Goal: Task Accomplishment & Management: Manage account settings

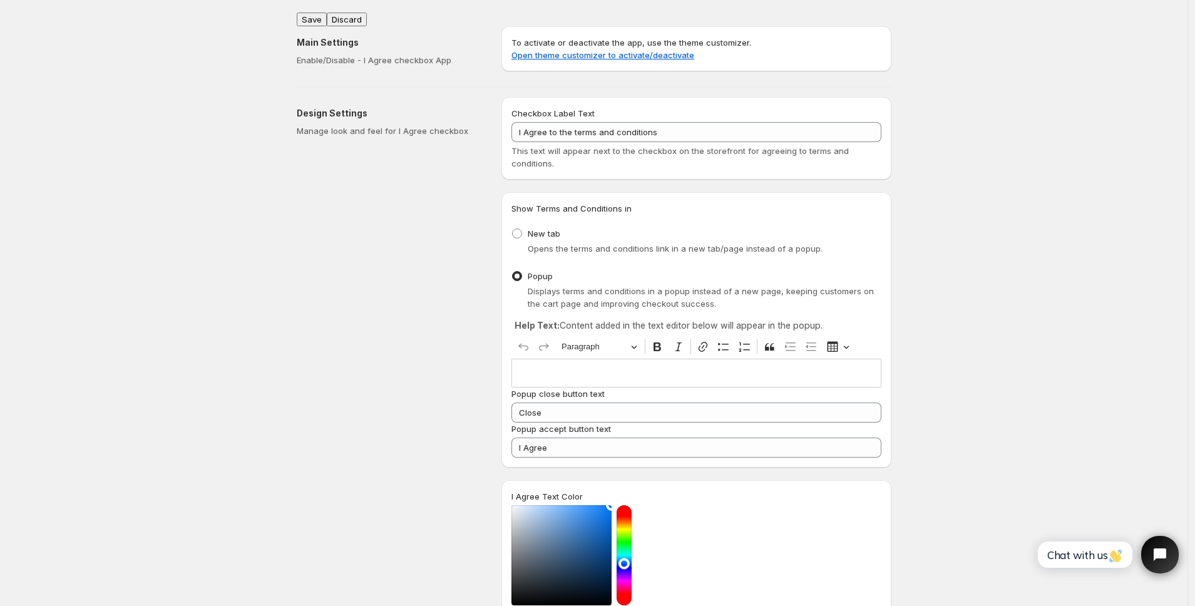
scroll to position [478, 0]
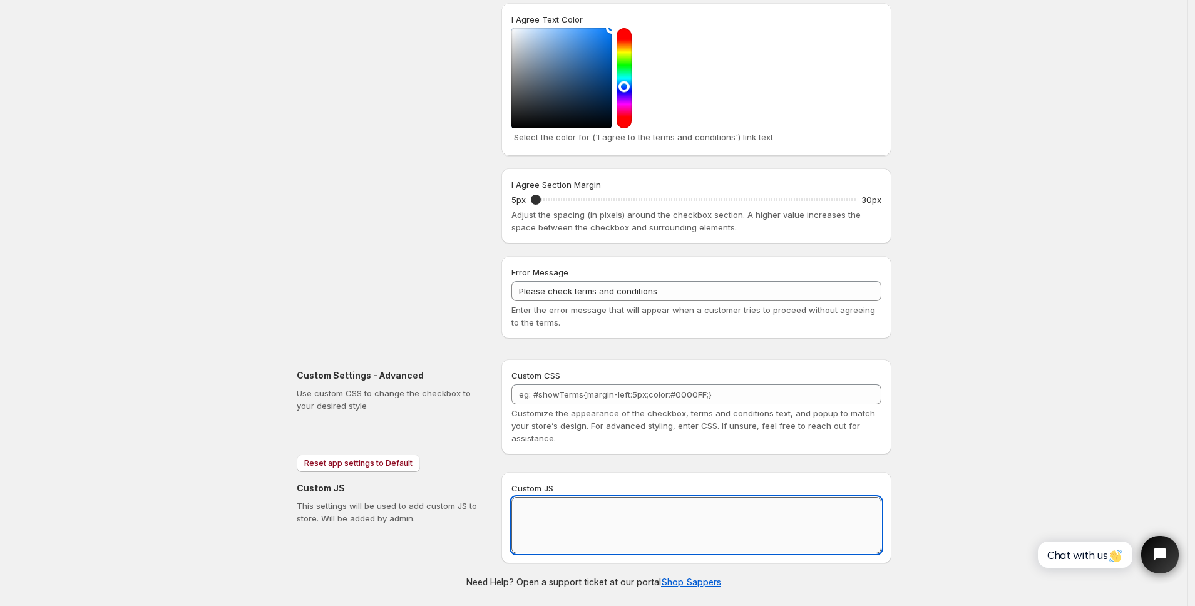
click at [554, 518] on textarea "Custom JS" at bounding box center [696, 525] width 370 height 56
paste textarea "function loadScript(url, callback) { var script = document.createElement("scrip…"
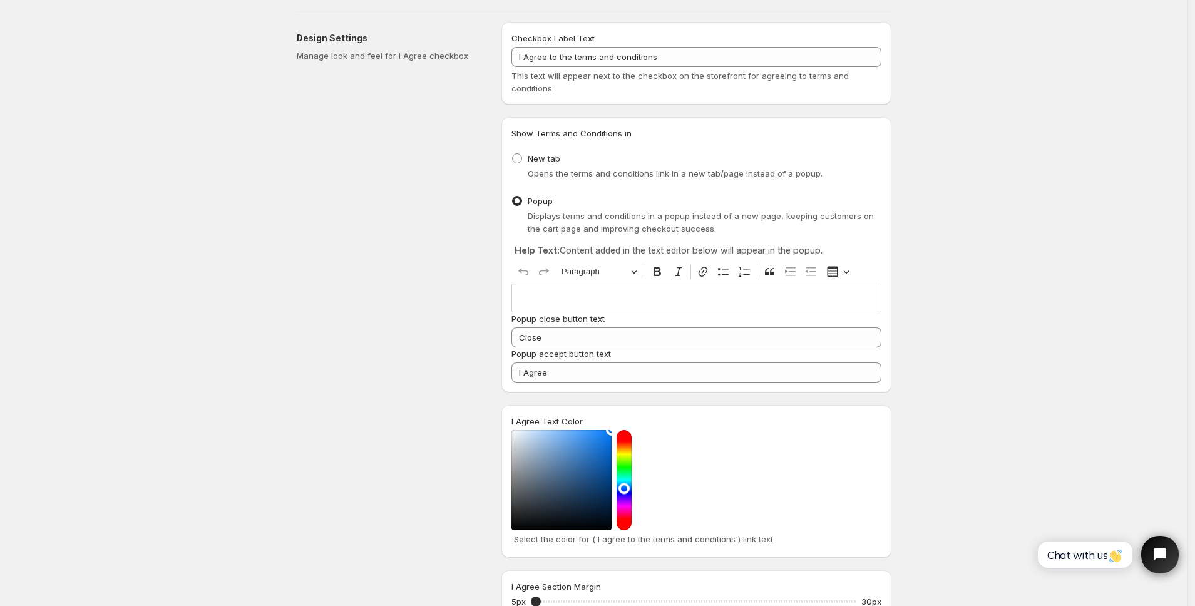
scroll to position [0, 0]
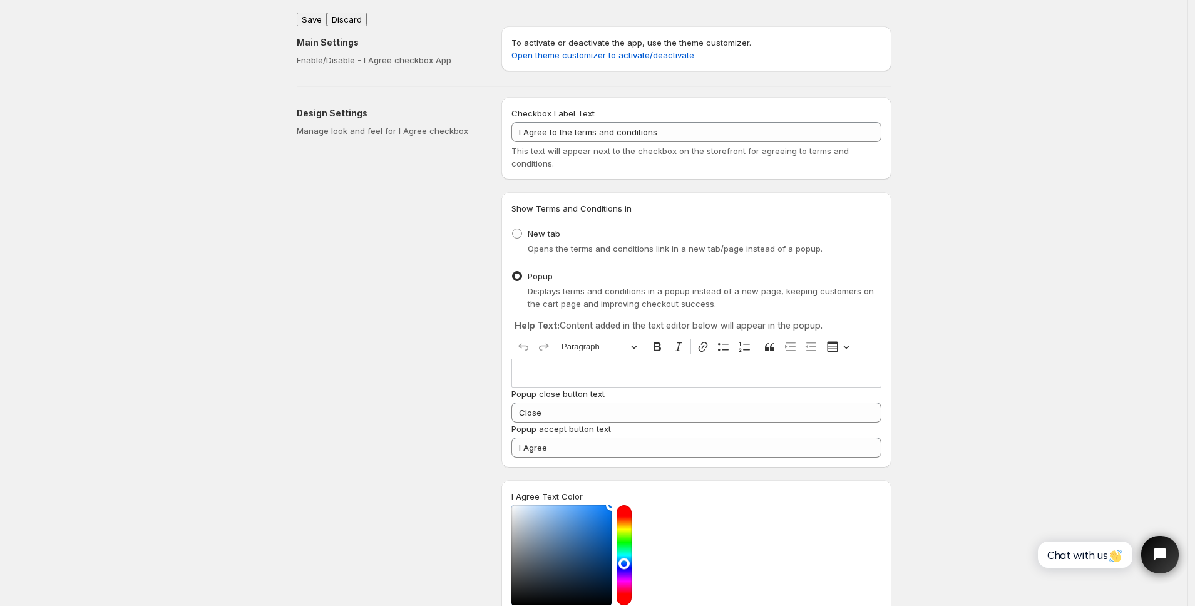
type textarea "function loadScript(url, callback) { var script = document.createElement("scrip…"
click at [318, 16] on div "Main Settings Enable/Disable - I Agree checkbox App To activate or deactivate t…" at bounding box center [589, 46] width 605 height 60
click at [320, 13] on button "Save" at bounding box center [312, 20] width 30 height 14
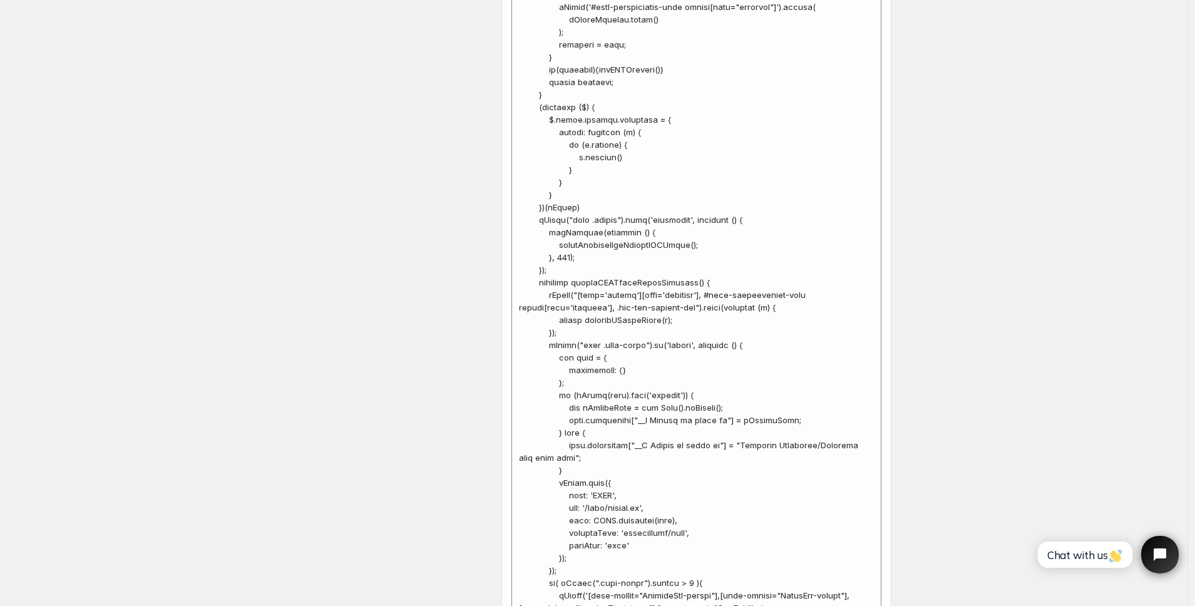
scroll to position [3306, 0]
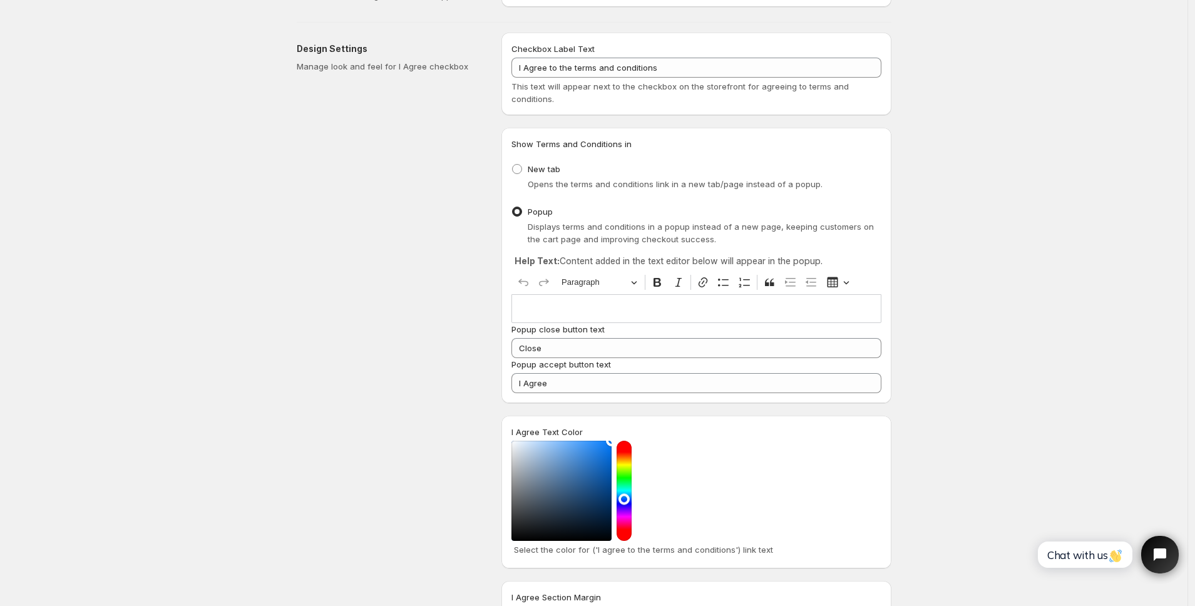
scroll to position [0, 0]
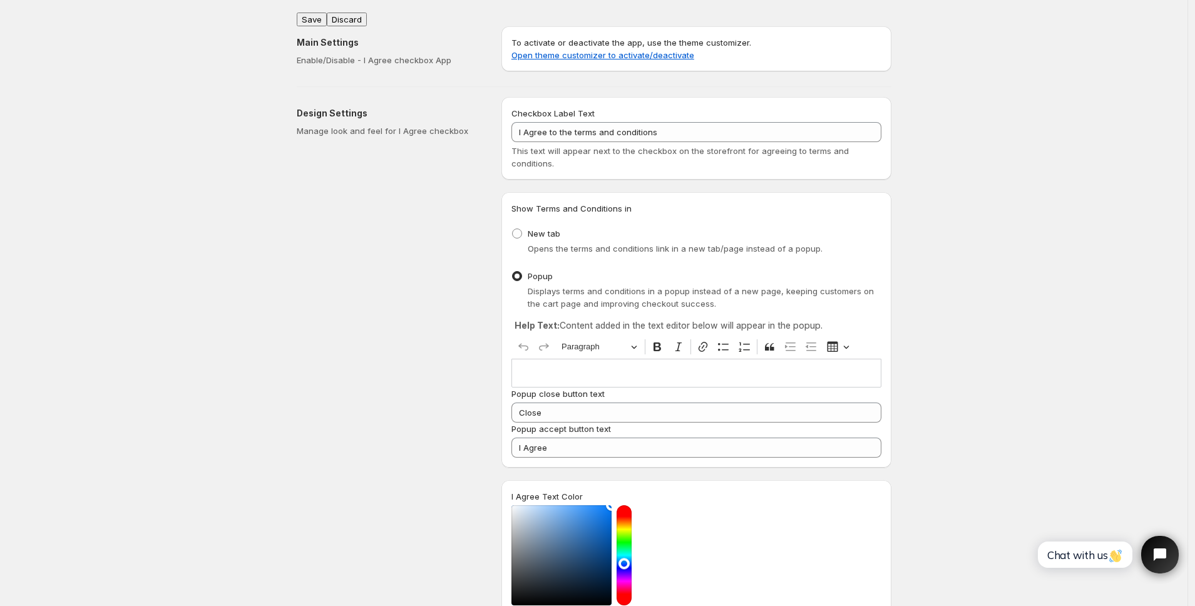
click at [315, 14] on button "Save" at bounding box center [312, 20] width 30 height 14
click at [385, 189] on div "Design Settings Manage look and feel for I Agree checkbox" at bounding box center [394, 456] width 195 height 718
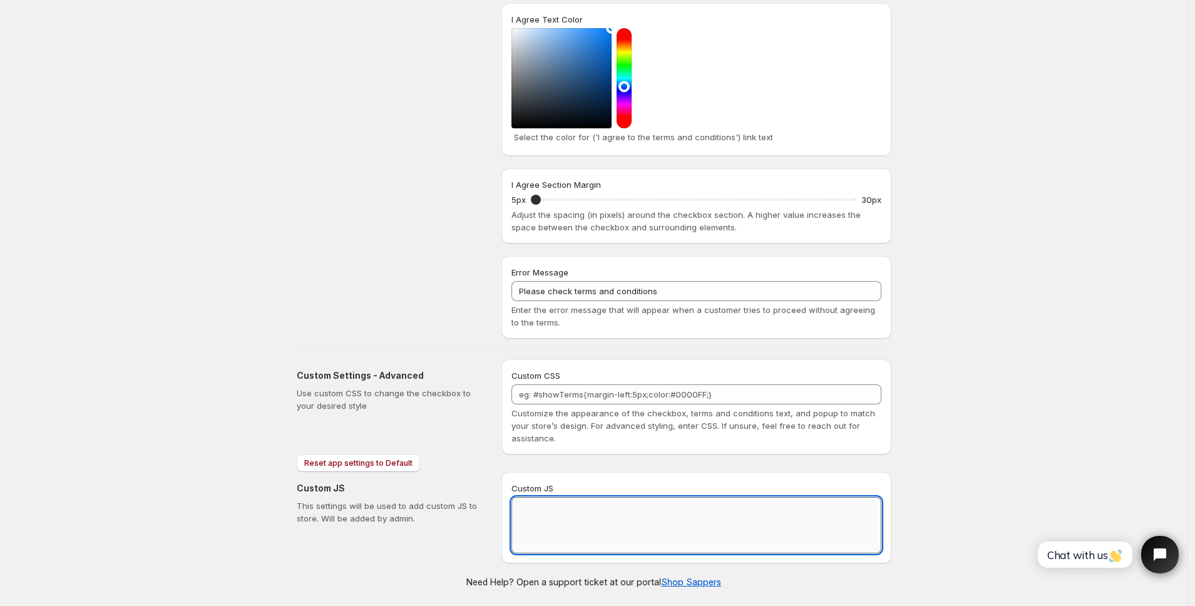
click at [581, 531] on textarea "Custom JS" at bounding box center [696, 525] width 370 height 56
paste textarea "// == Terms and Conditions Checkbox - Superior Implementation == (function () {…"
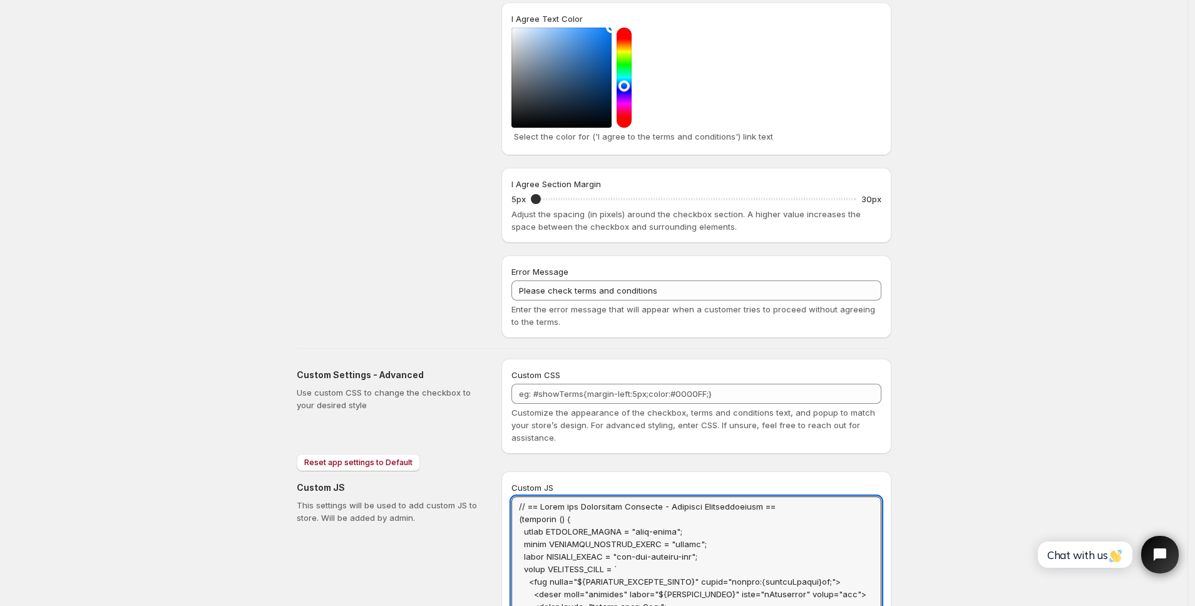
scroll to position [0, 0]
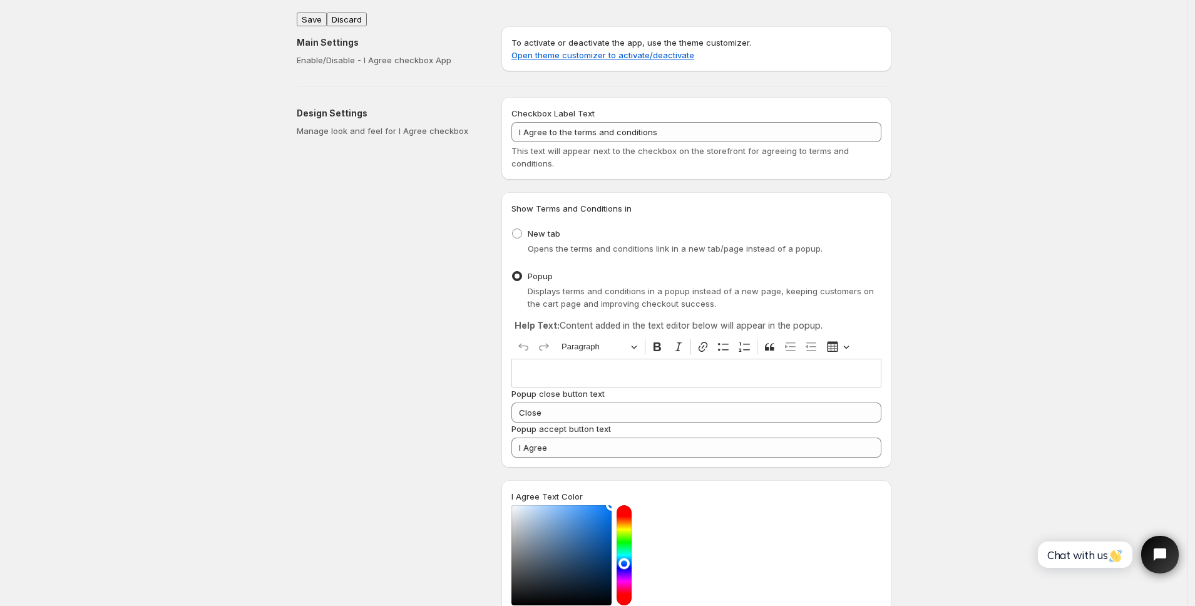
type textarea "// == Terms and Conditions Checkbox - Superior Implementation == (function () {…"
click at [311, 14] on button "Save" at bounding box center [312, 20] width 30 height 14
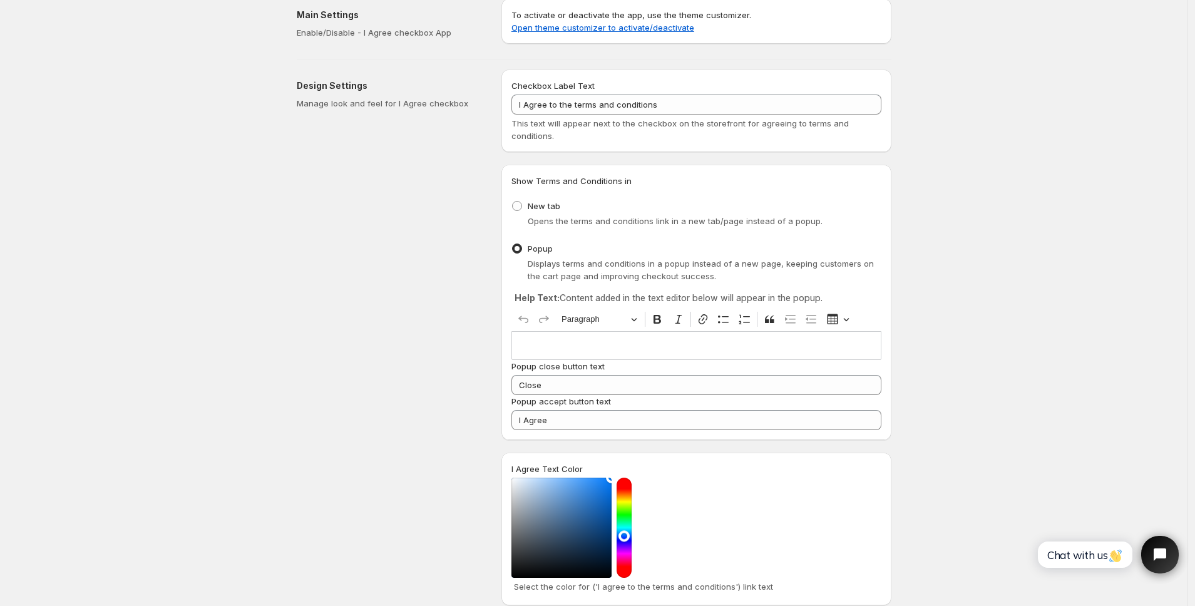
scroll to position [84, 0]
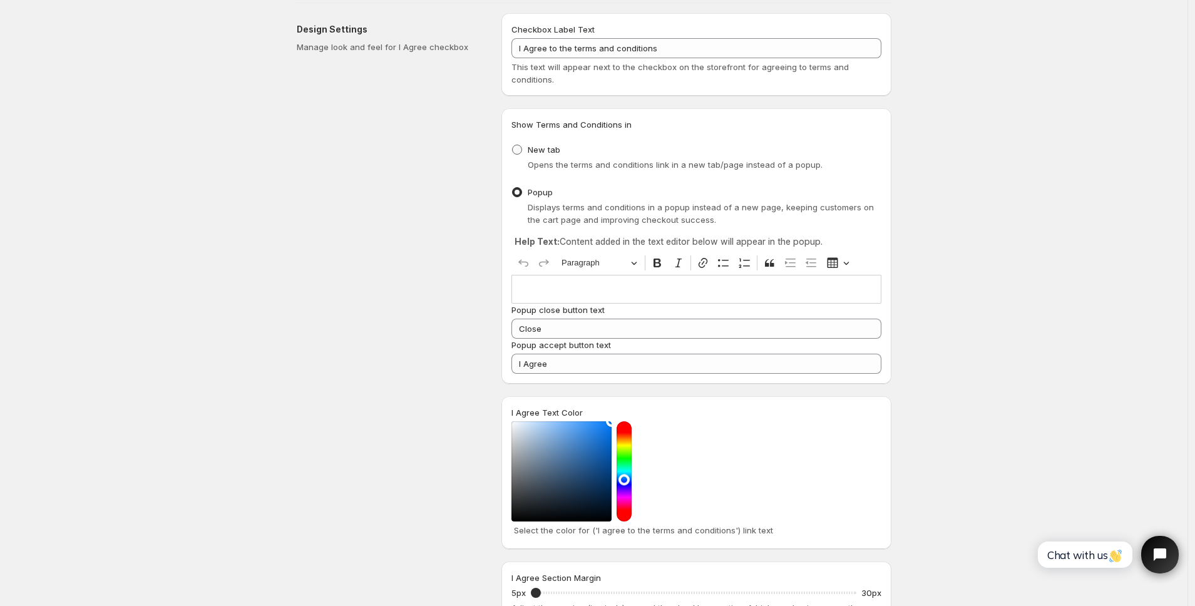
click at [546, 151] on span "New tab" at bounding box center [544, 150] width 33 height 10
click at [513, 145] on input "New tab" at bounding box center [512, 145] width 1 height 1
radio input "true"
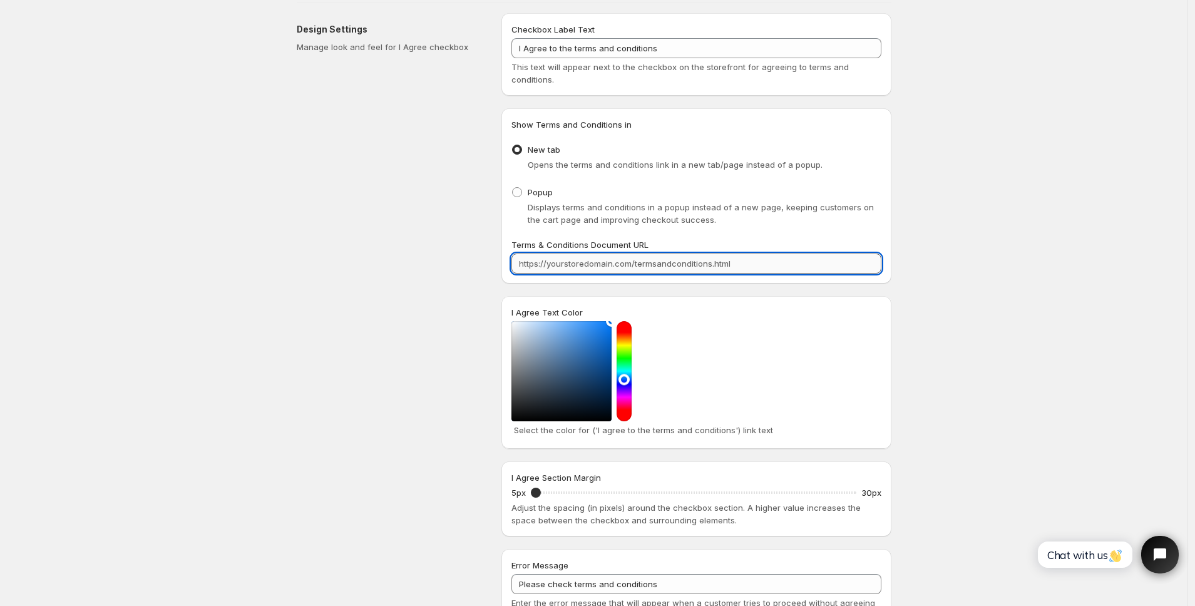
click at [715, 263] on input "Terms & Conditions Document URL" at bounding box center [696, 263] width 370 height 20
click at [764, 266] on input "Terms & Conditions Document URL" at bounding box center [696, 263] width 370 height 20
click at [455, 300] on div "Design Settings Manage look and feel for I Agree checkbox" at bounding box center [394, 322] width 195 height 618
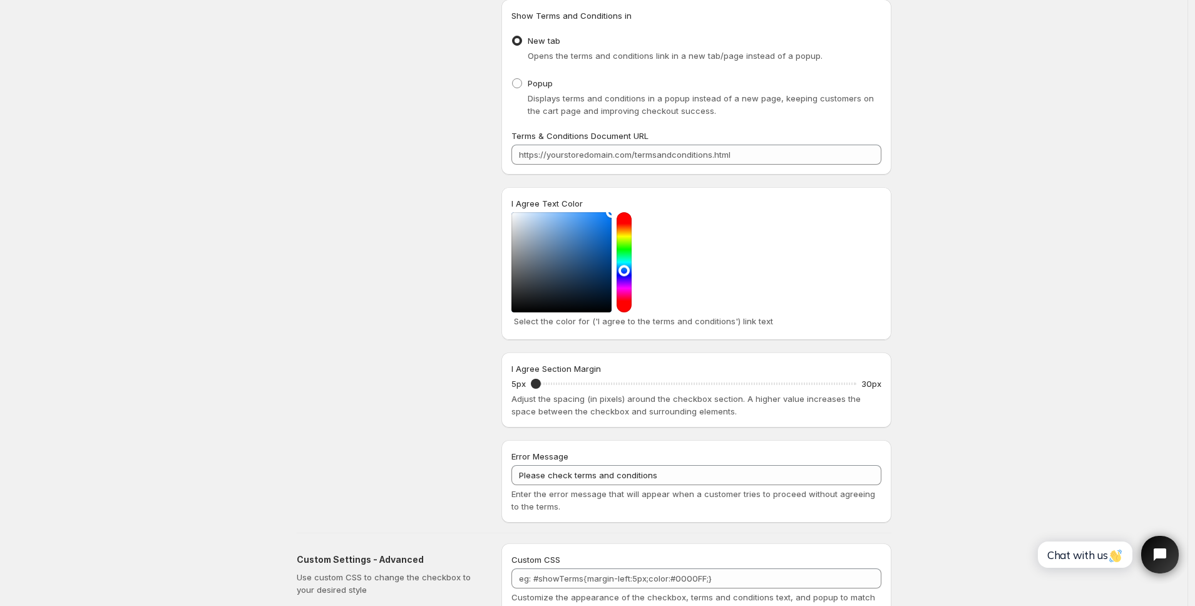
scroll to position [208, 0]
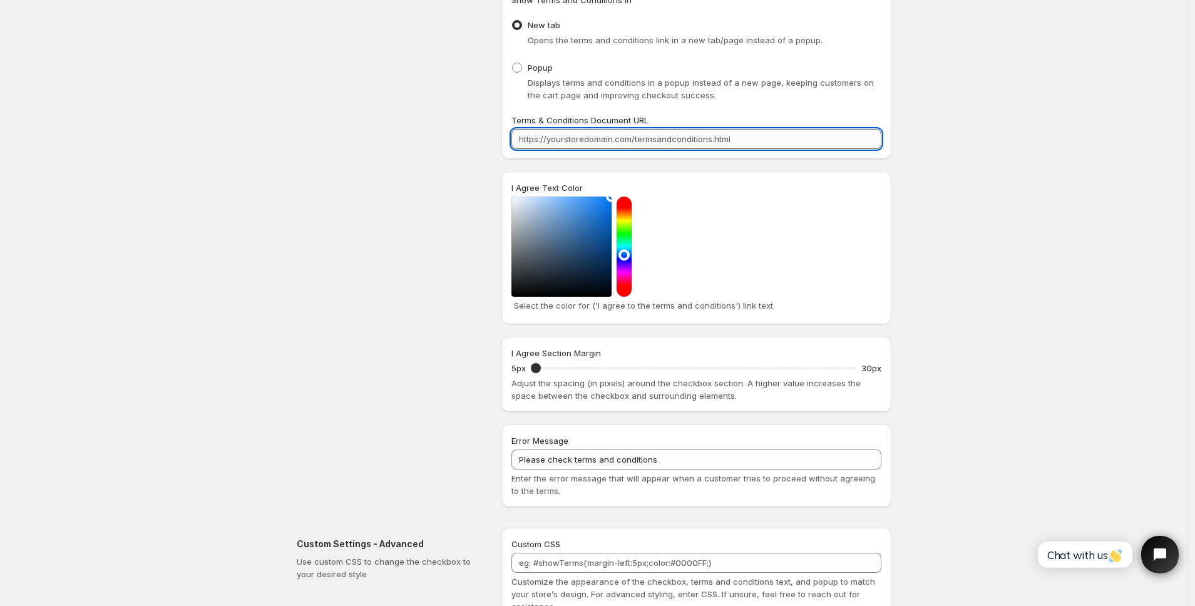
click at [648, 143] on input "Terms & Conditions Document URL" at bounding box center [696, 139] width 370 height 20
paste input "https://trydigitalpix.com/policies/terms-of-service"
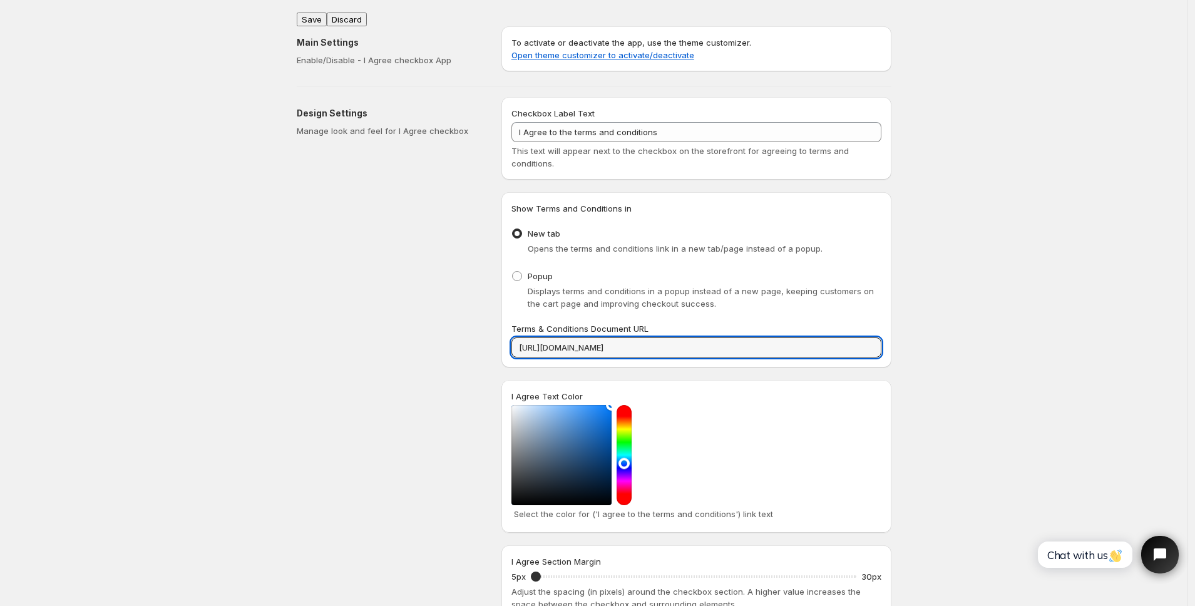
type input "https://trydigitalpix.com/policies/terms-of-service"
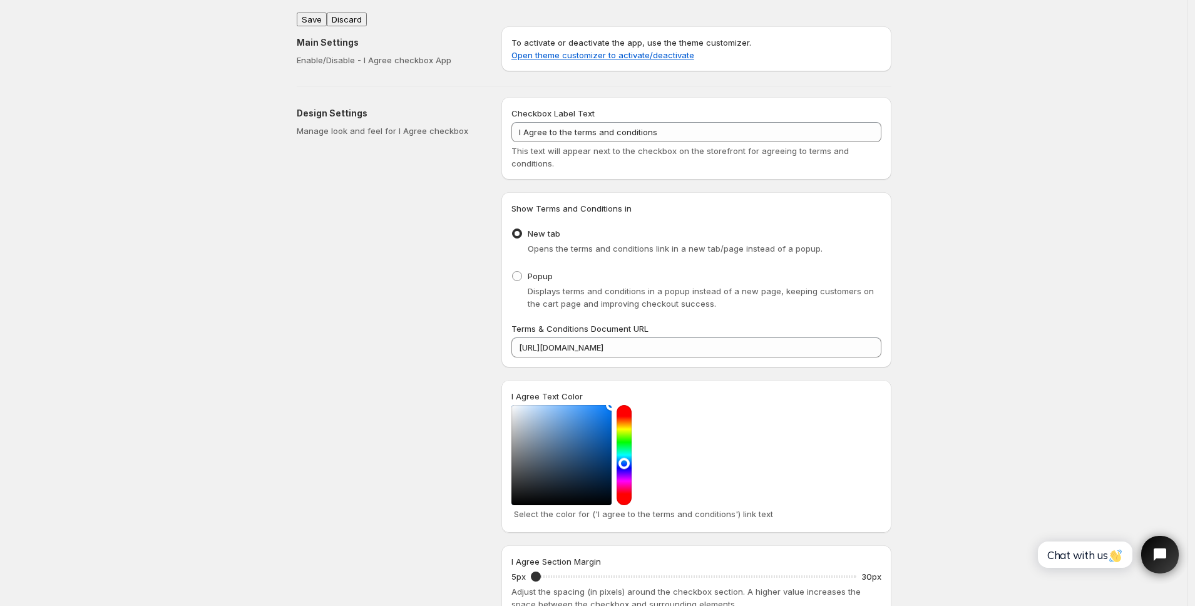
click at [317, 16] on button "Save" at bounding box center [312, 20] width 30 height 14
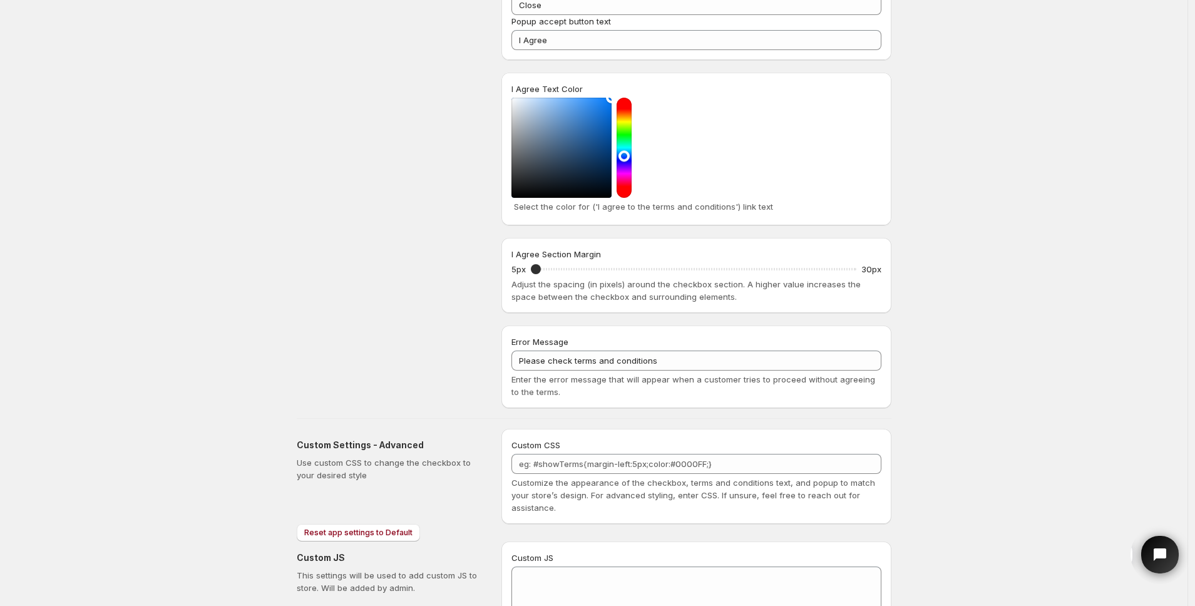
scroll to position [478, 0]
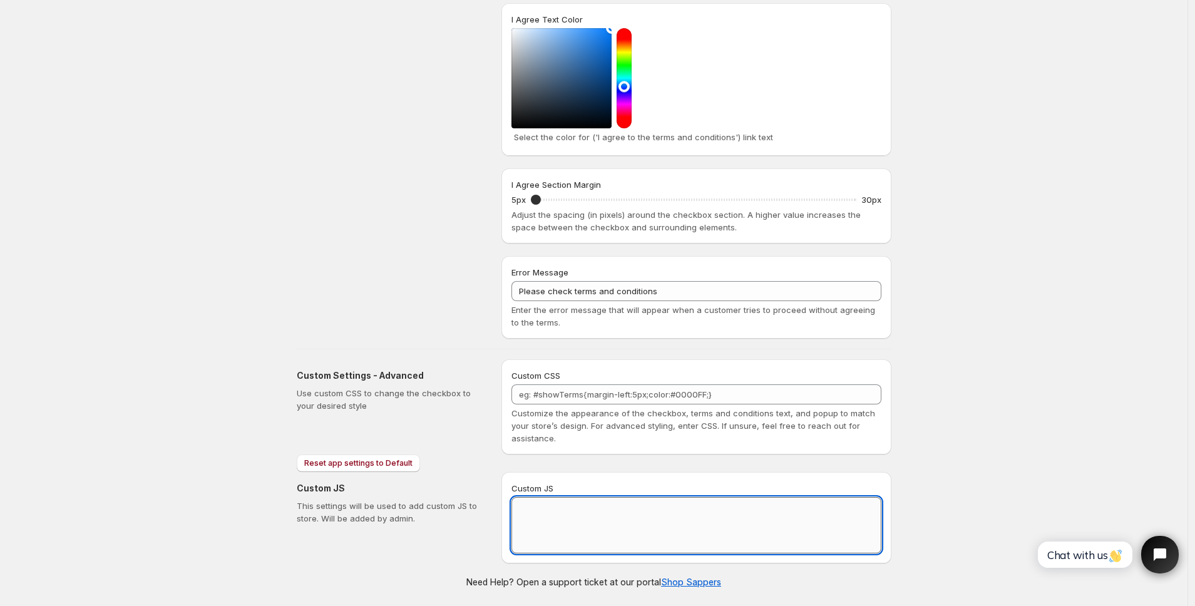
click at [559, 517] on textarea "Custom JS" at bounding box center [696, 525] width 370 height 56
paste textarea "// == Terms and Conditions Checkbox - Superior Implementation == (function () {…"
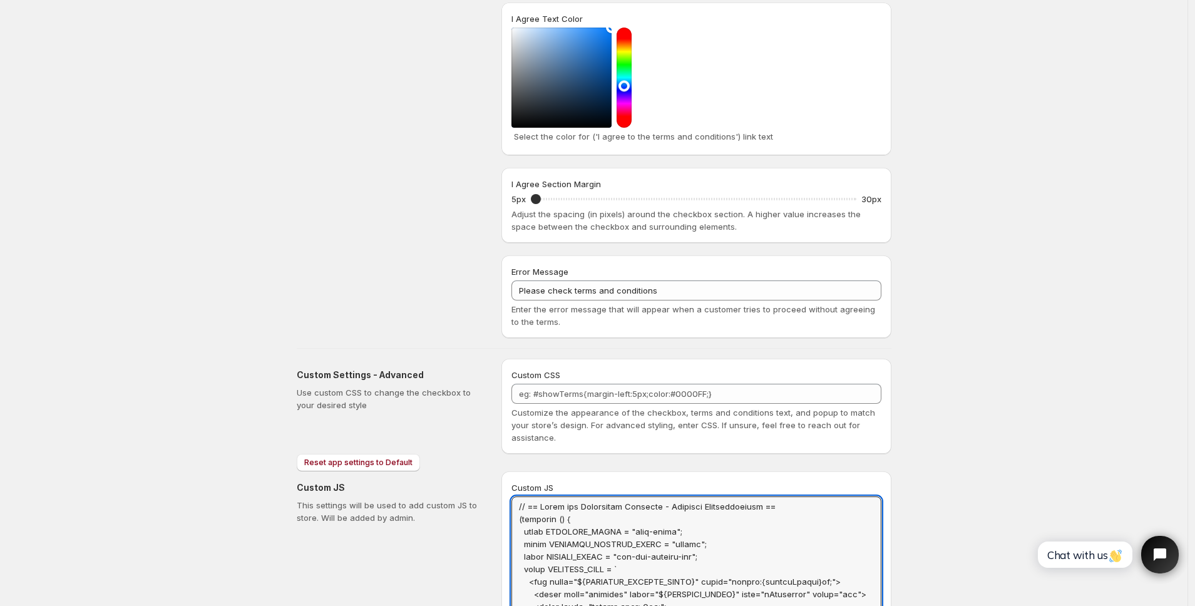
scroll to position [0, 0]
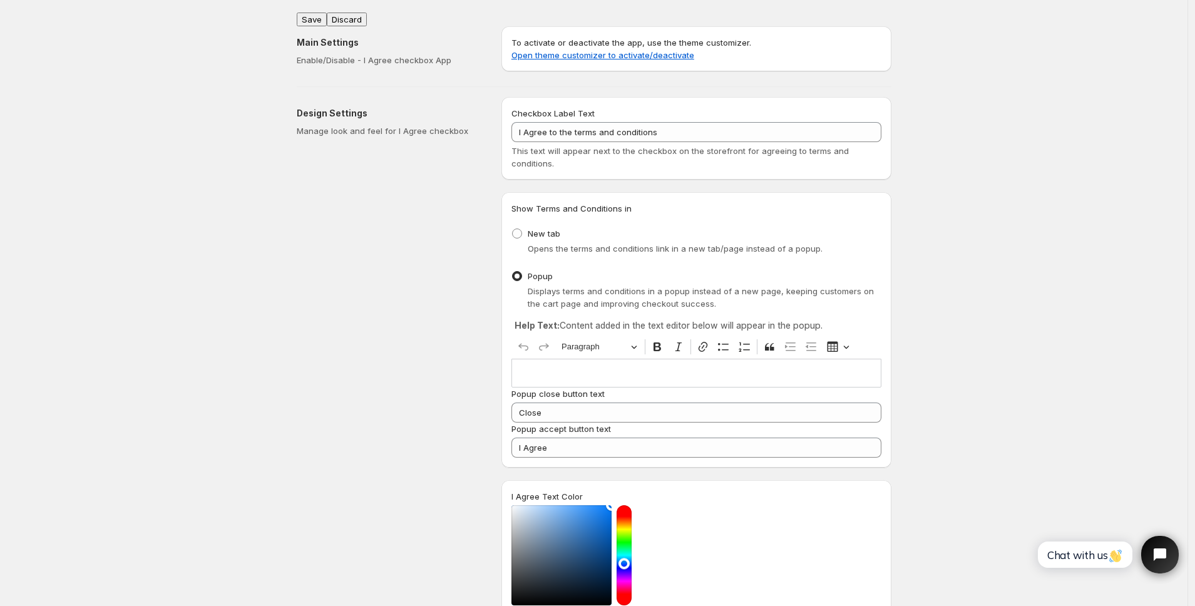
type textarea "// == Terms and Conditions Checkbox - Superior Implementation == (function () {…"
click at [317, 15] on button "Save" at bounding box center [312, 20] width 30 height 14
click at [519, 230] on span at bounding box center [517, 233] width 10 height 10
click at [513, 229] on input "New tab" at bounding box center [512, 228] width 1 height 1
radio input "true"
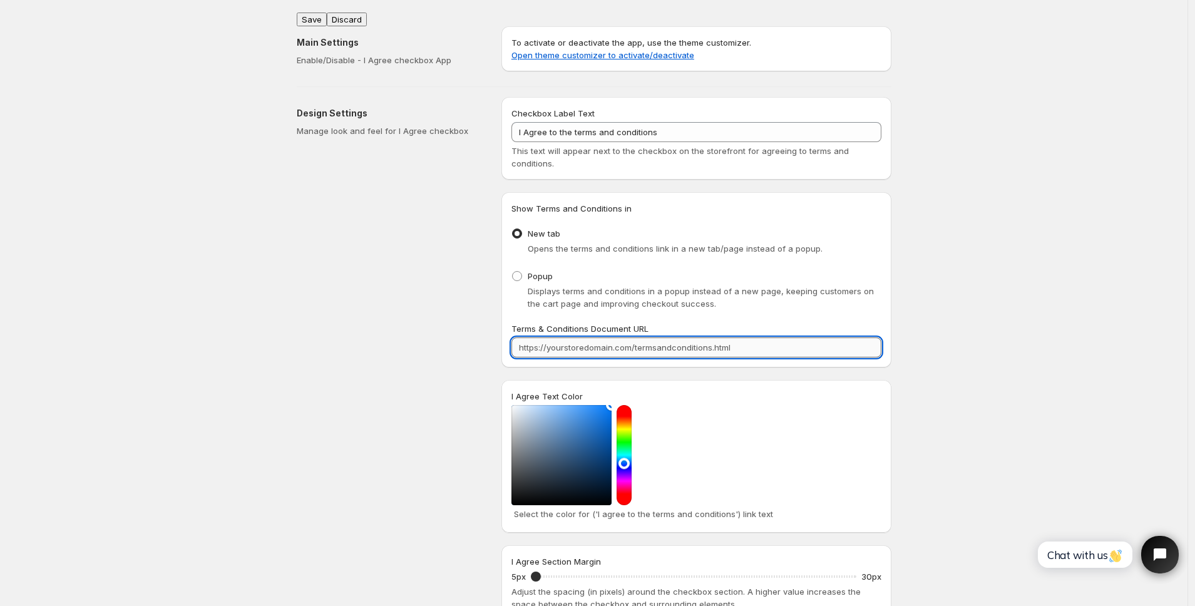
click at [545, 352] on input "Terms & Conditions Document URL" at bounding box center [696, 347] width 370 height 20
paste input "https://trysmilepix.com/policies/terms-of-service"
type input "https://trysmilepix.com/policies/terms-of-service"
click at [315, 14] on button "Save" at bounding box center [312, 20] width 30 height 14
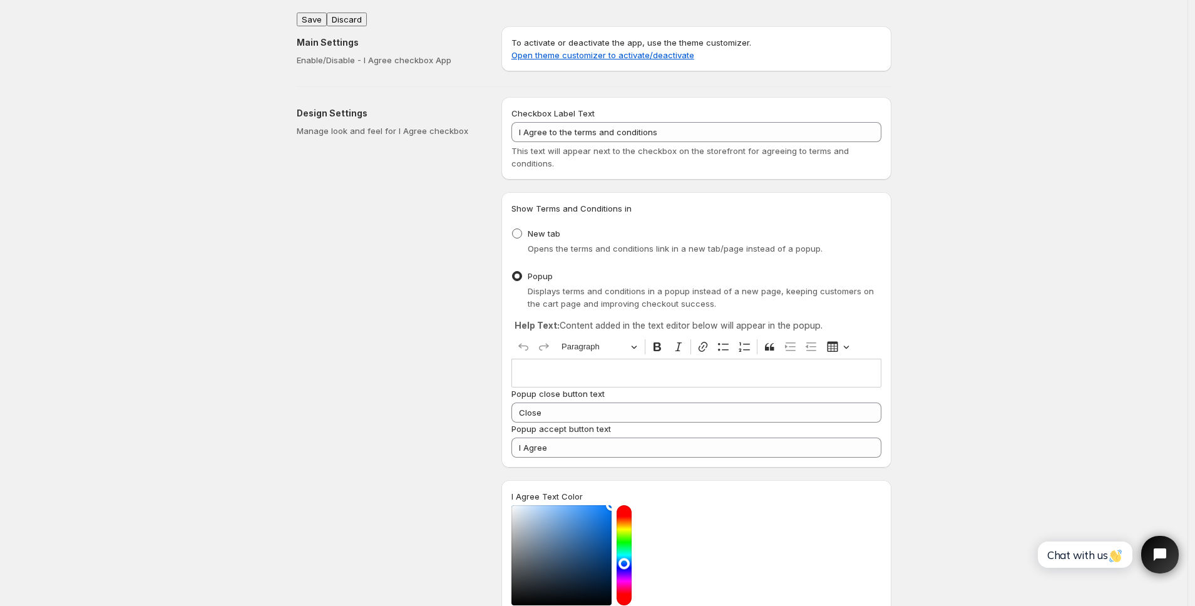
click at [518, 233] on span at bounding box center [517, 233] width 10 height 10
click at [513, 229] on input "New tab" at bounding box center [512, 228] width 1 height 1
radio input "true"
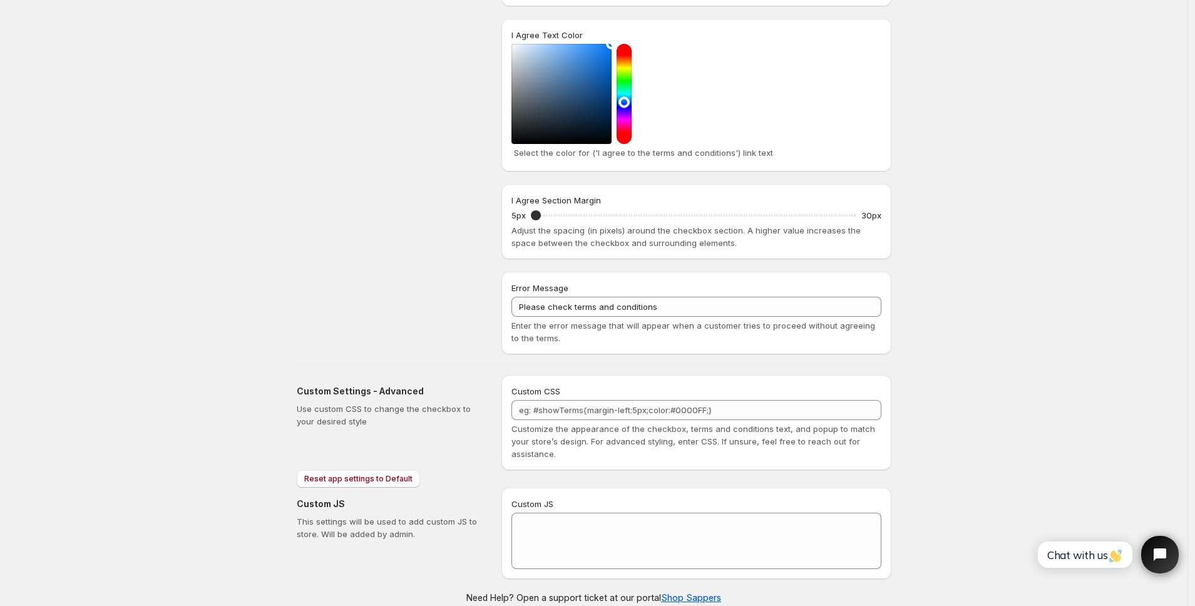
scroll to position [377, 0]
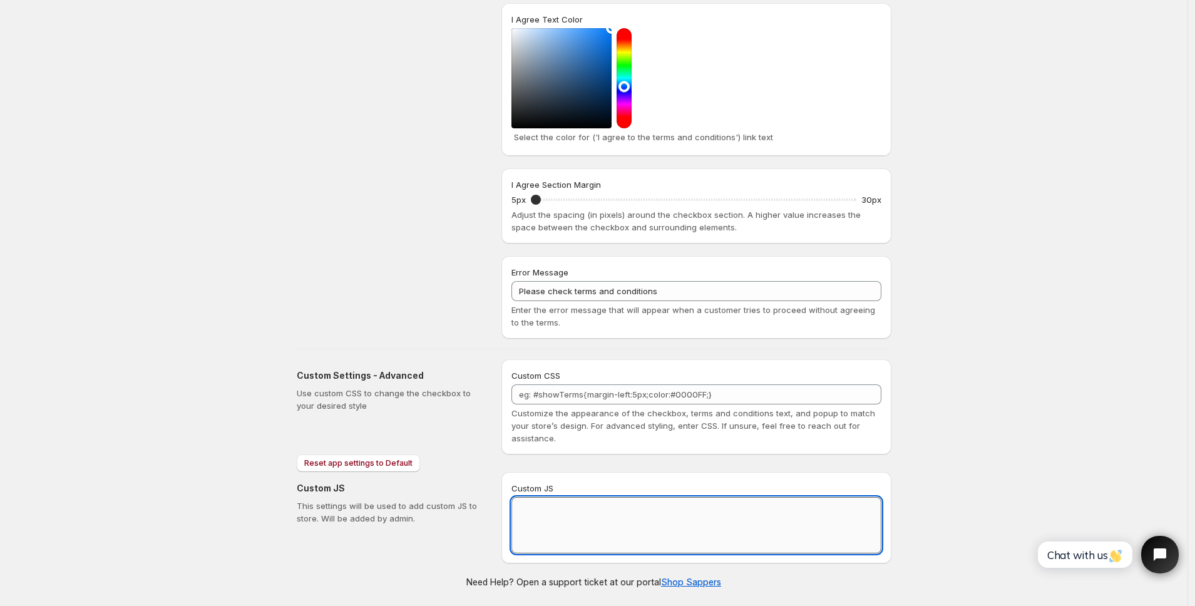
click at [560, 524] on textarea "Custom JS" at bounding box center [696, 525] width 370 height 56
paste textarea "// == Terms and Conditions Checkbox - Superior Implementation == (function () {…"
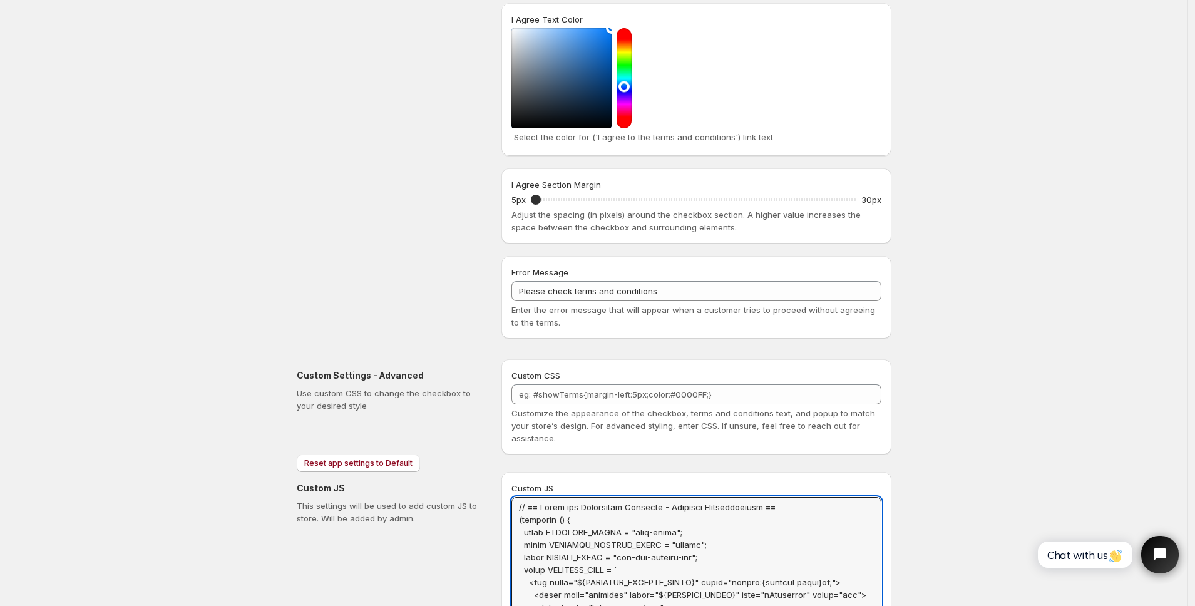
scroll to position [0, 0]
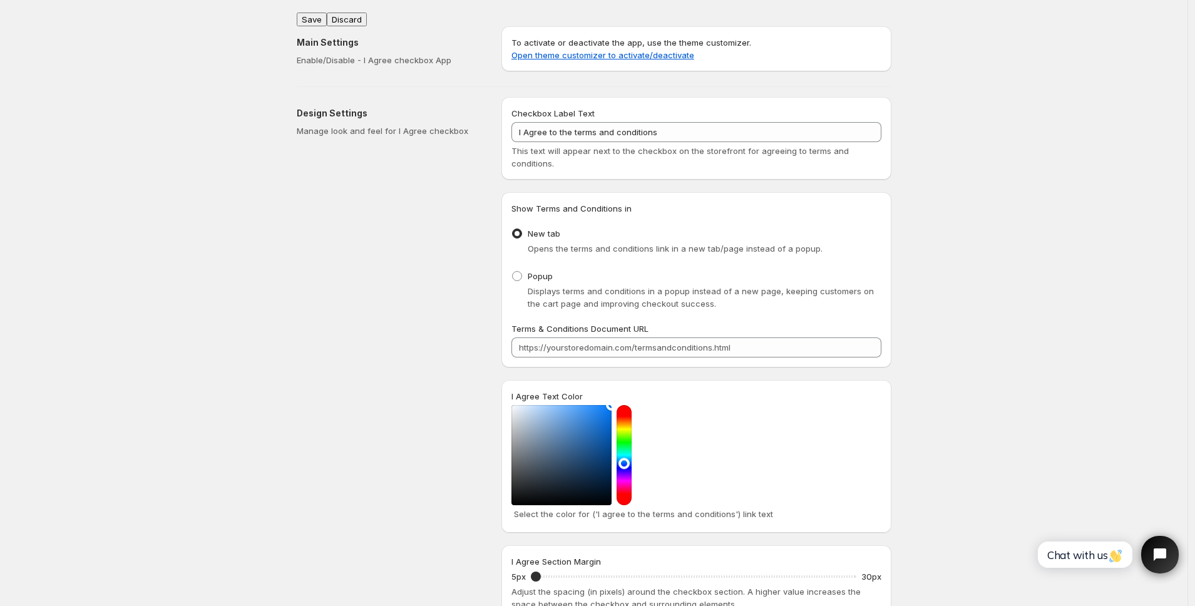
type textarea "// == Terms and Conditions Checkbox - Superior Implementation == (function () {…"
click at [315, 14] on button "Save" at bounding box center [312, 20] width 30 height 14
click at [360, 173] on div "Design Settings Manage look and feel for I Agree checkbox" at bounding box center [394, 406] width 195 height 618
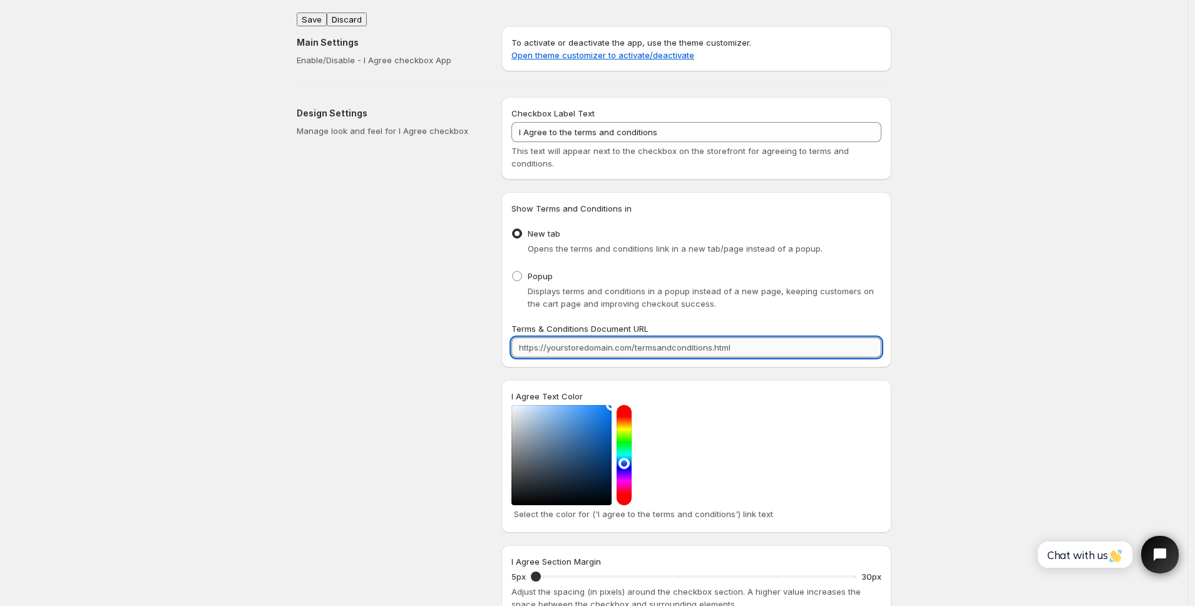
click at [551, 349] on input "Terms & Conditions Document URL" at bounding box center [696, 347] width 370 height 20
paste input "https://livenaturell.com/policies/terms-of-service"
type input "https://livenaturell.com/policies/terms-of-service"
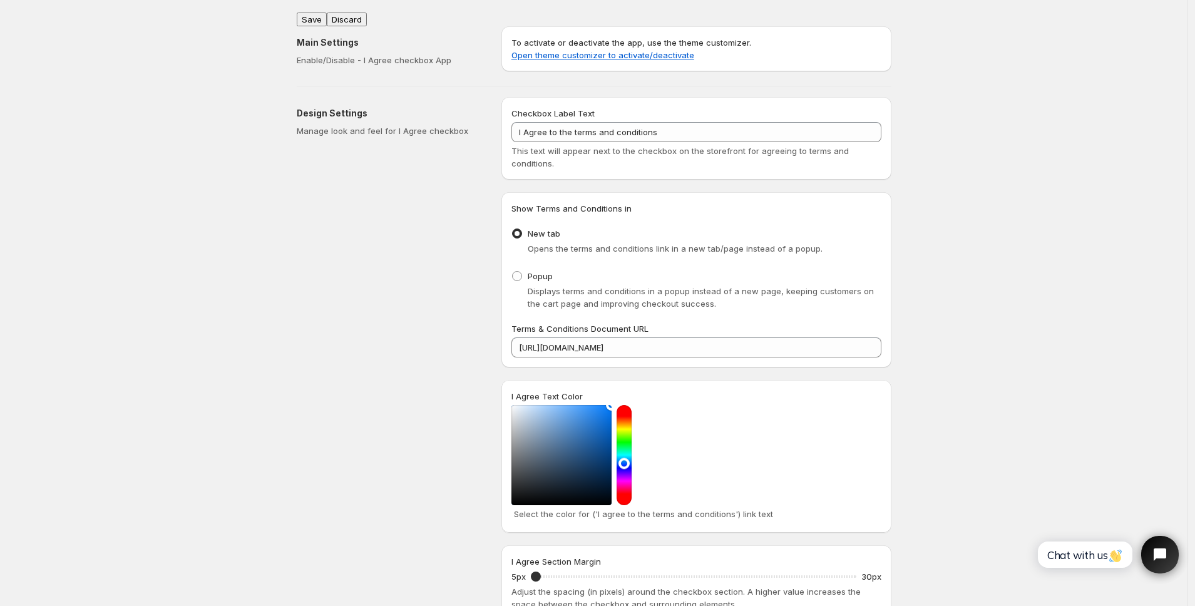
click at [314, 18] on div "Main Settings Enable/Disable - I Agree checkbox App To activate or deactivate t…" at bounding box center [589, 46] width 605 height 60
click at [317, 13] on button "Save" at bounding box center [312, 20] width 30 height 14
click at [441, 252] on div "Design Settings Manage look and feel for I Agree checkbox" at bounding box center [394, 406] width 195 height 618
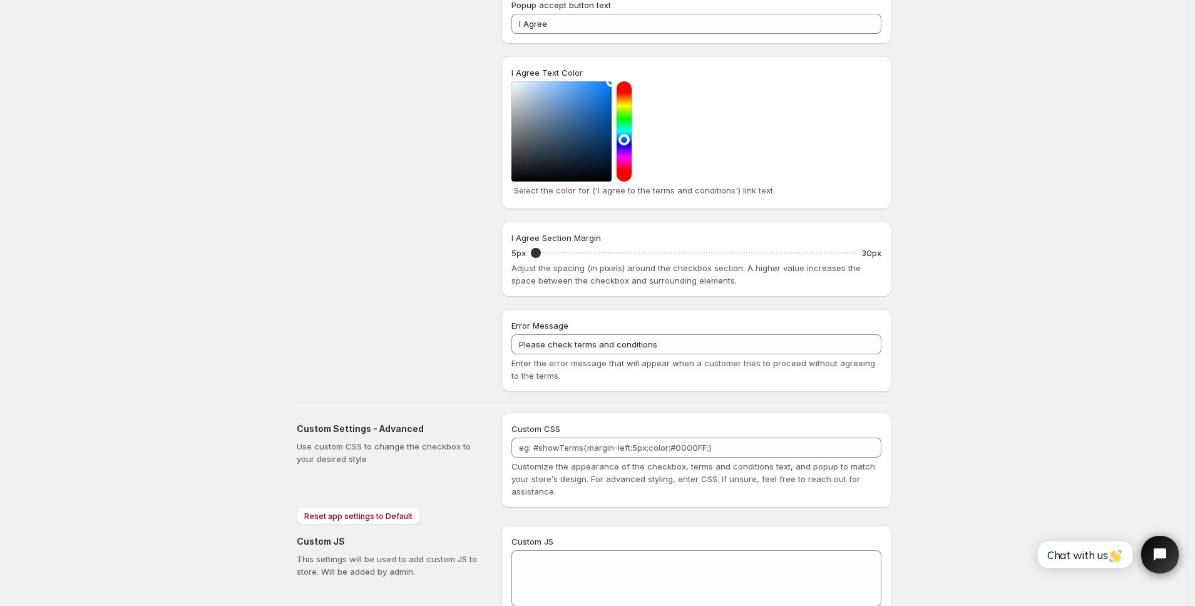
scroll to position [478, 0]
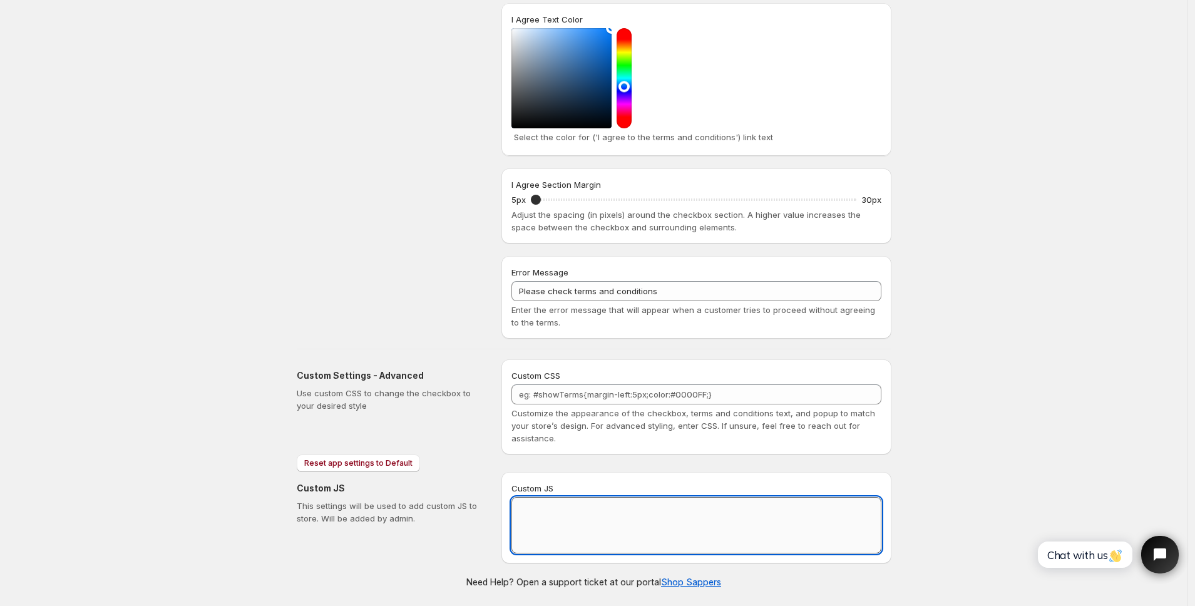
click at [557, 532] on textarea "Custom JS" at bounding box center [696, 525] width 370 height 56
paste textarea "// == Terms and Conditions Checkbox - Superior Implementation == (function () {…"
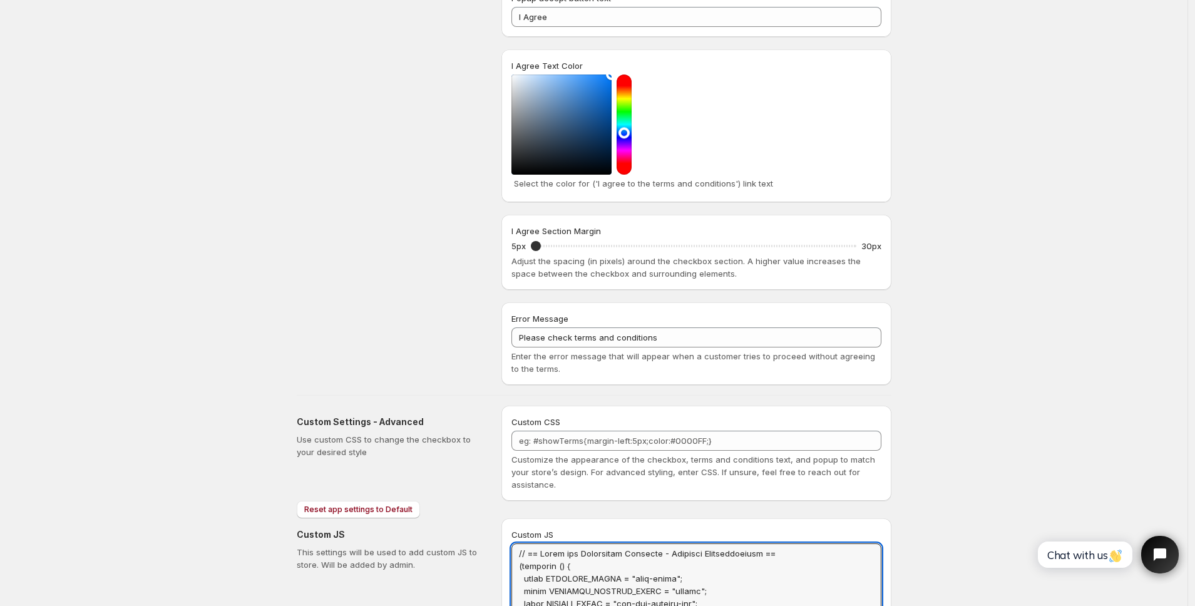
scroll to position [0, 0]
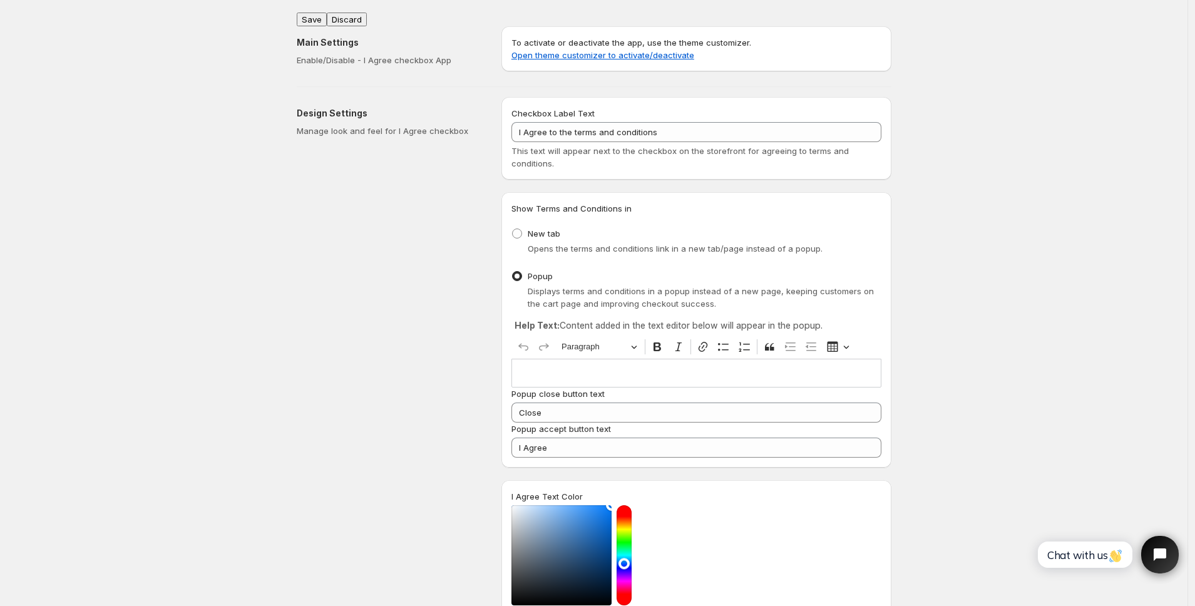
type textarea "// == Terms and Conditions Checkbox - Superior Implementation == (function () {…"
click at [316, 15] on button "Save" at bounding box center [312, 20] width 30 height 14
click at [523, 230] on span at bounding box center [516, 233] width 11 height 11
click at [513, 229] on input "New tab" at bounding box center [512, 228] width 1 height 1
radio input "true"
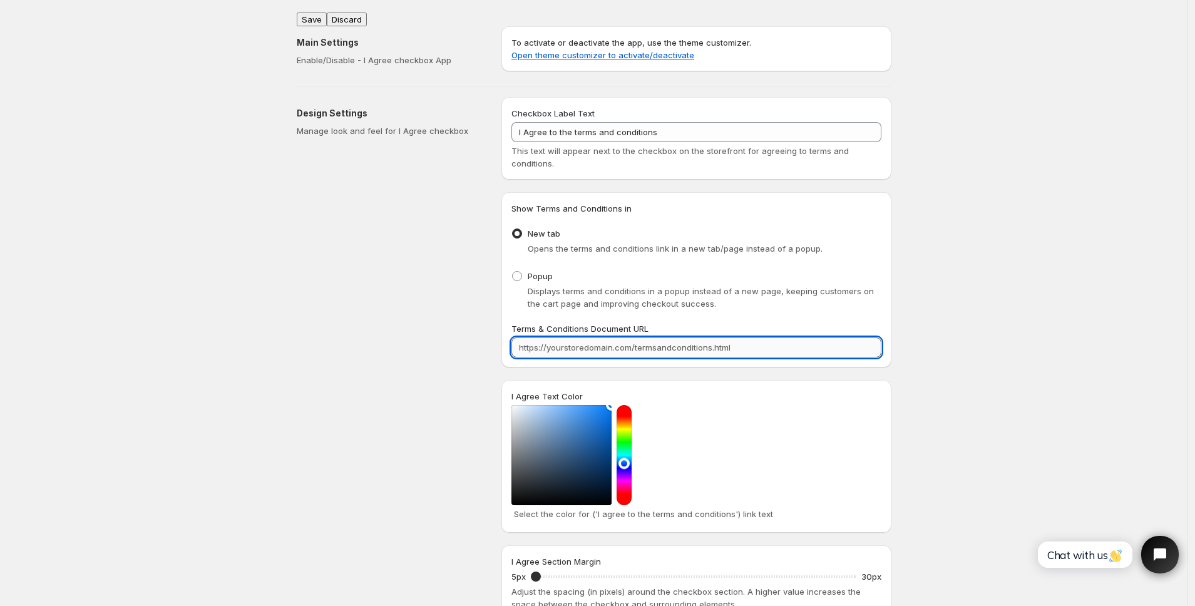
click at [560, 349] on input "Terms & Conditions Document URL" at bounding box center [696, 347] width 370 height 20
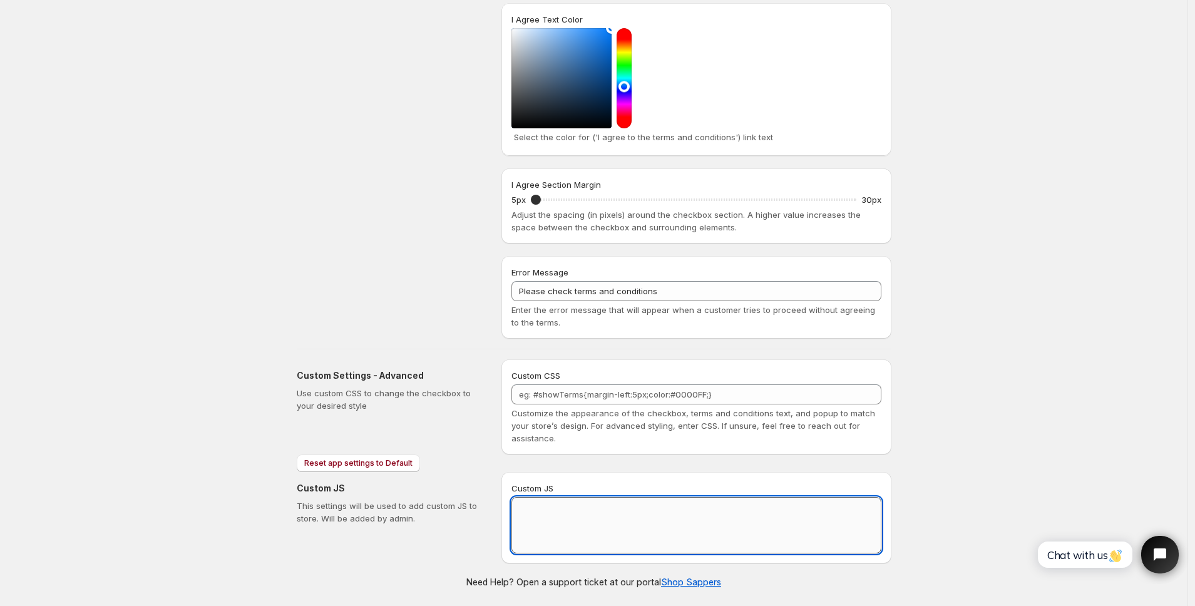
click at [556, 531] on textarea "Custom JS" at bounding box center [696, 525] width 370 height 56
paste textarea "// == Terms and Conditions Checkbox - Superior Implementation == (function () {…"
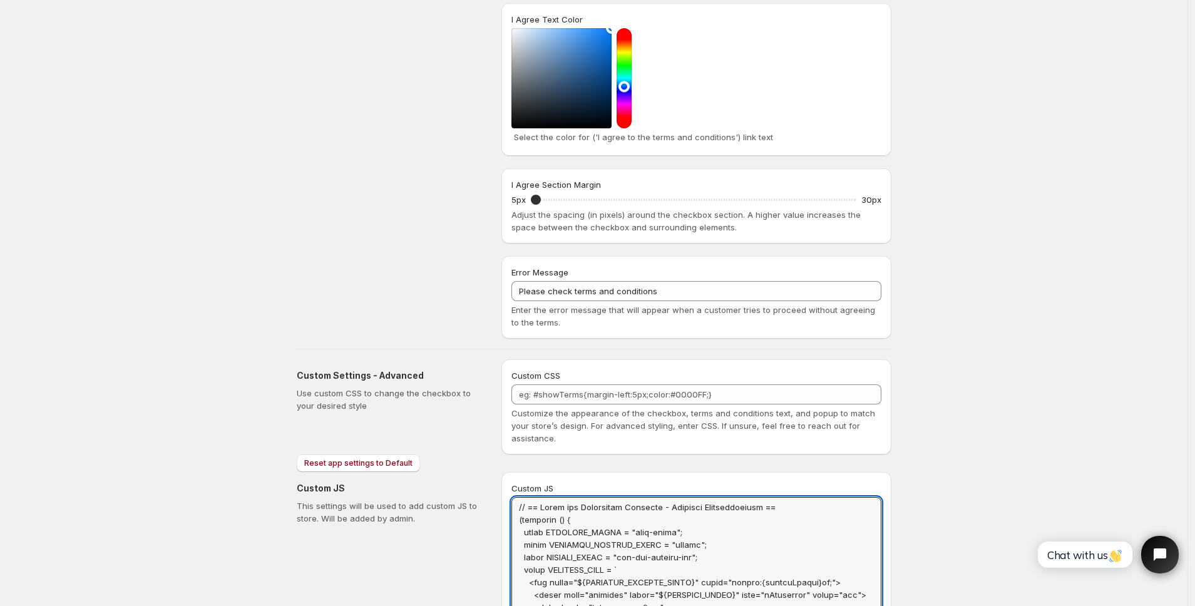
scroll to position [0, 0]
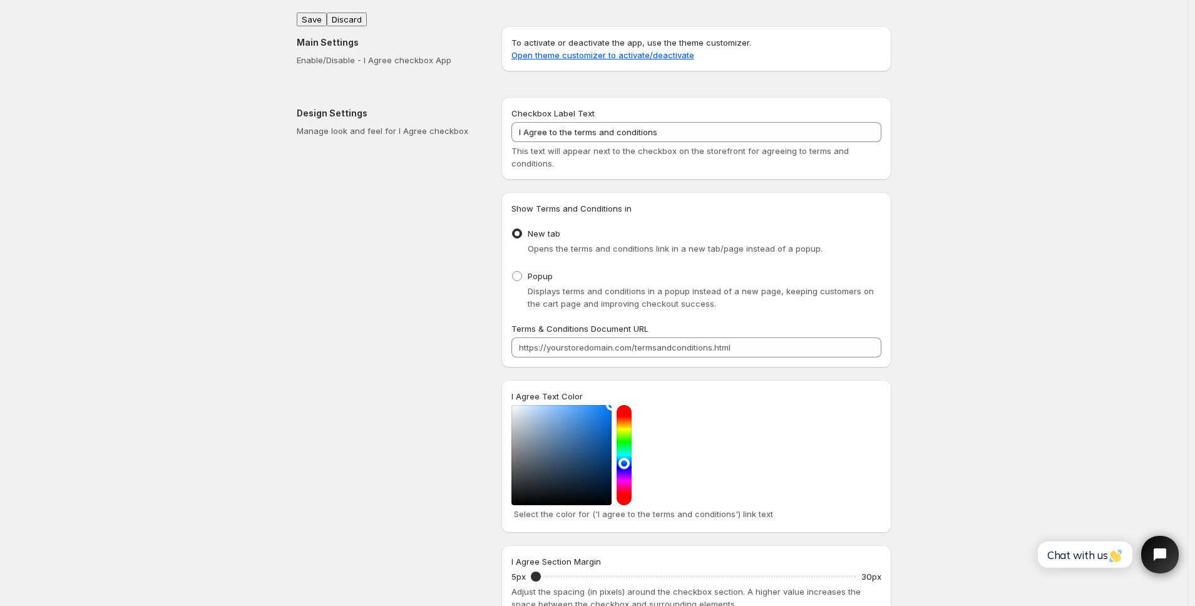
type textarea "// == Terms and Conditions Checkbox - Superior Implementation == (function () {…"
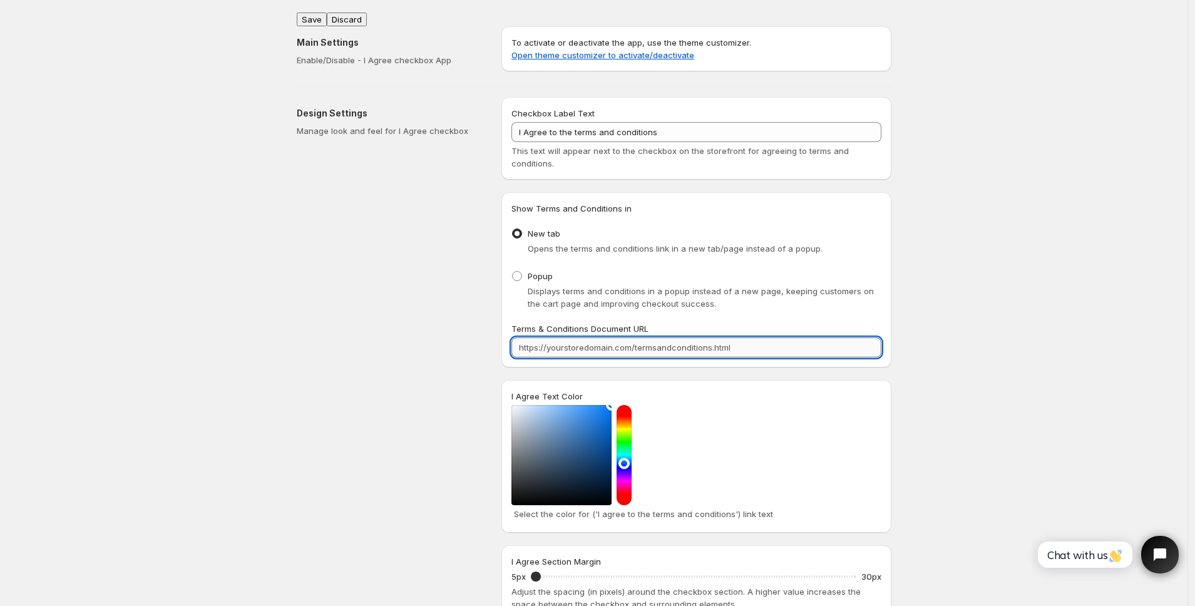
click at [546, 344] on input "Terms & Conditions Document URL" at bounding box center [696, 347] width 370 height 20
paste input "https://tryhealthypix.com/policies/terms-of-service"
type input "https://tryhealthypix.com/policies/terms-of-service"
click at [314, 16] on button "Save" at bounding box center [312, 20] width 30 height 14
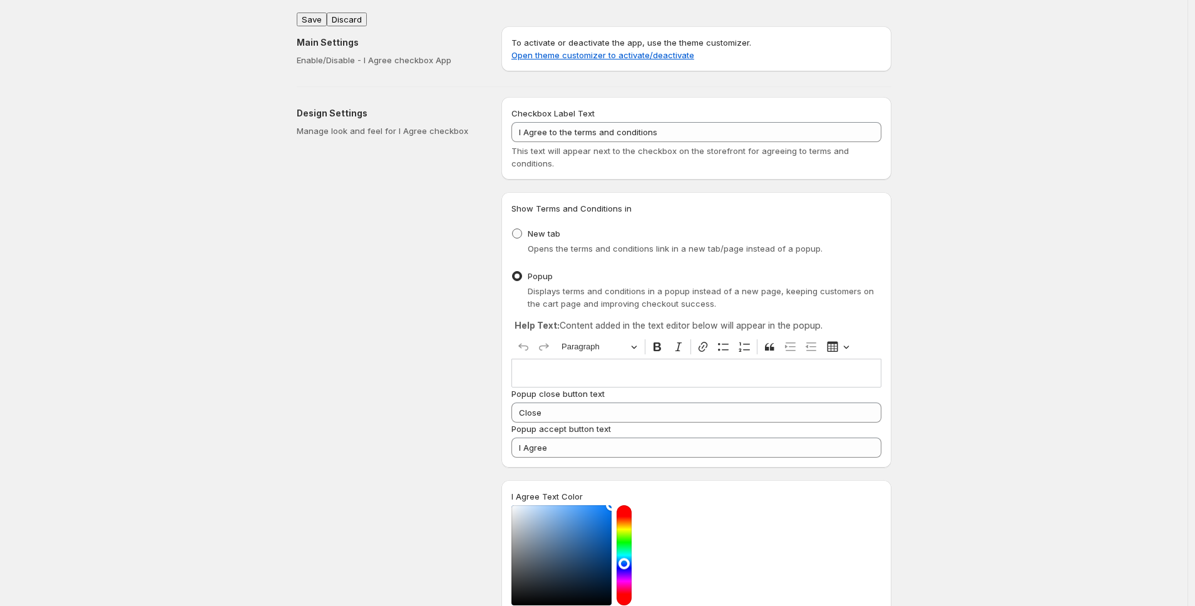
click at [521, 232] on span at bounding box center [517, 233] width 10 height 10
click at [513, 229] on input "New tab" at bounding box center [512, 228] width 1 height 1
radio input "true"
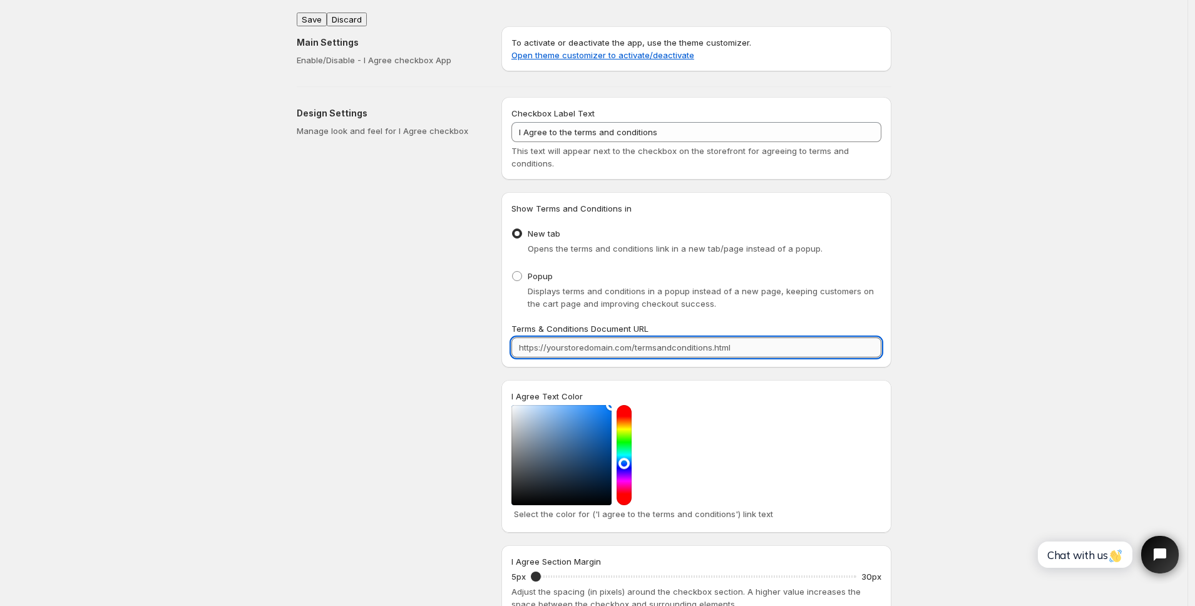
click at [537, 339] on input "Terms & Conditions Document URL" at bounding box center [696, 347] width 370 height 20
paste input "https://tryhealthycollective.com/policies/terms-of-service"
type input "https://tryhealthycollective.com/policies/terms-of-service"
click at [319, 14] on button "Save" at bounding box center [312, 20] width 30 height 14
